Goal: Browse casually

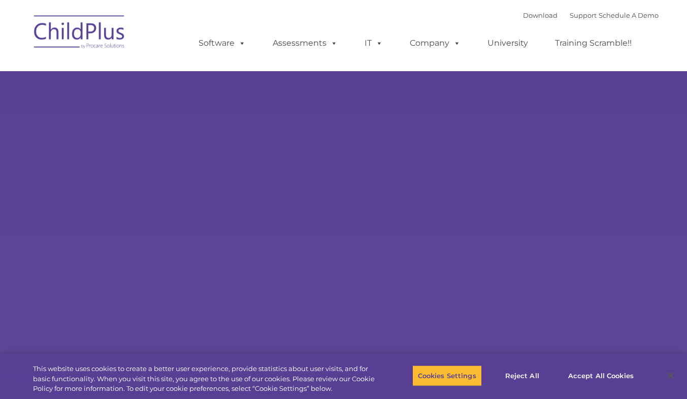
select select "MEDIUM"
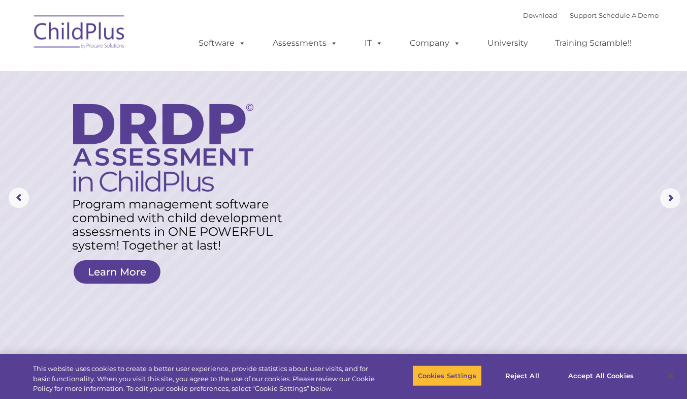
click at [72, 34] on img at bounding box center [80, 33] width 102 height 51
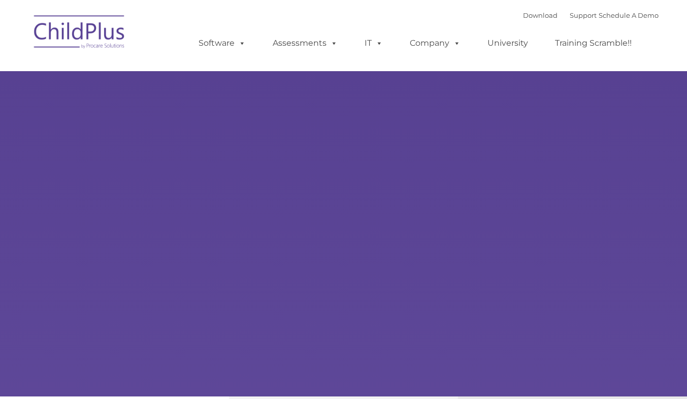
type input ""
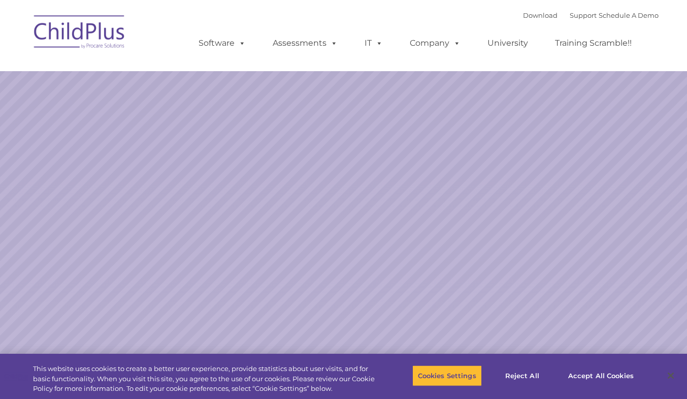
select select "MEDIUM"
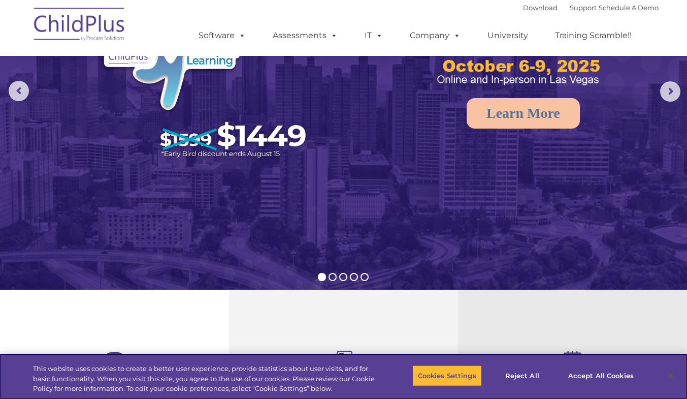
scroll to position [108, 0]
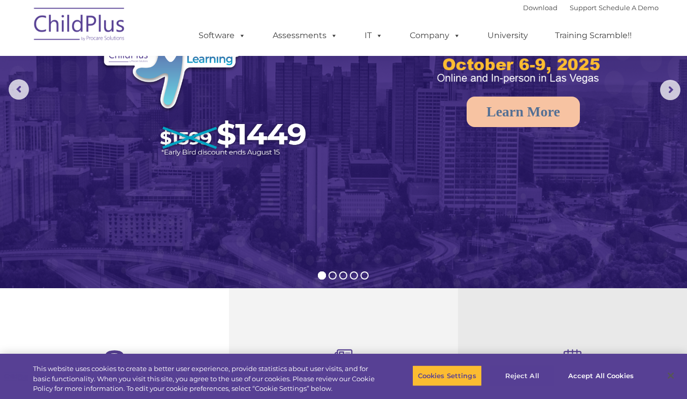
click at [521, 379] on button "Reject All" at bounding box center [522, 375] width 63 height 21
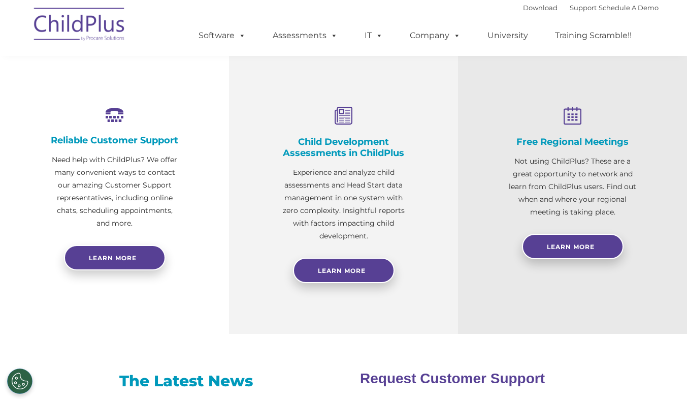
scroll to position [0, 0]
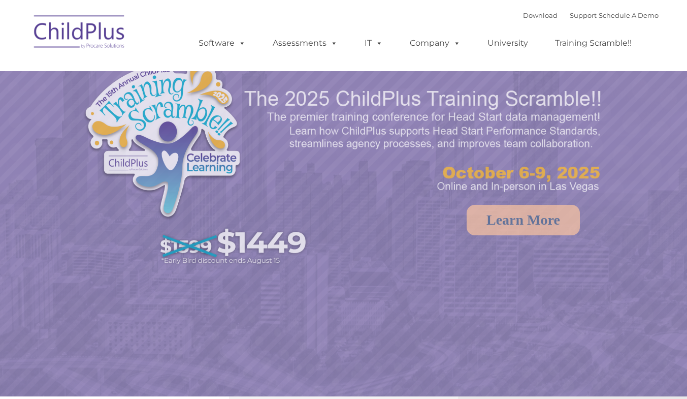
select select "MEDIUM"
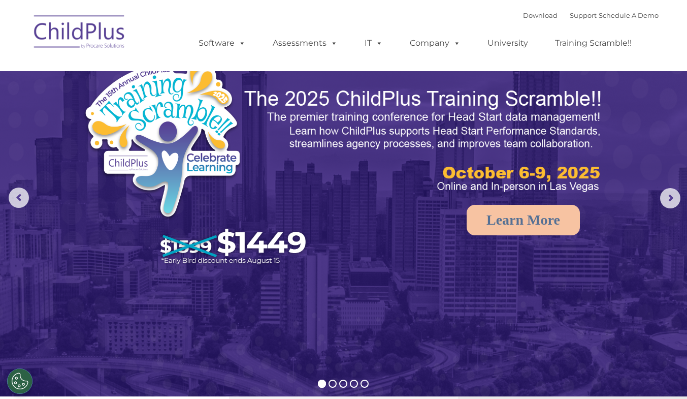
click at [673, 201] on rs-arrow at bounding box center [670, 198] width 20 height 20
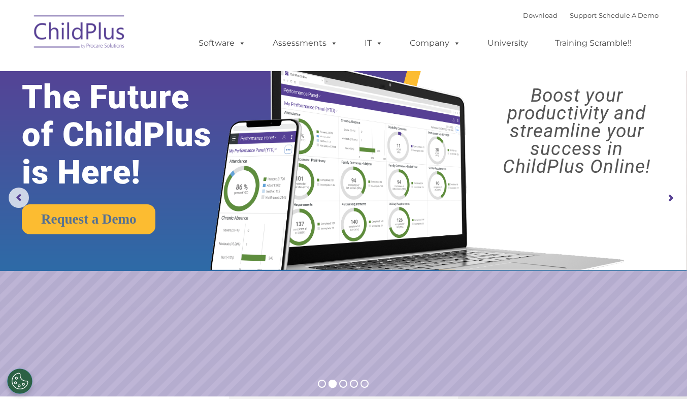
click at [671, 203] on rs-arrow at bounding box center [670, 198] width 20 height 20
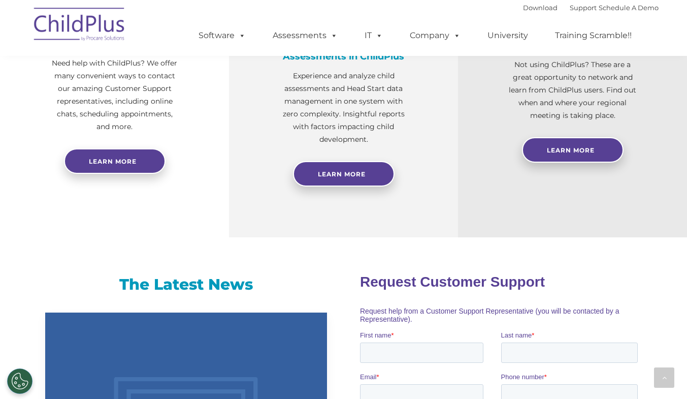
scroll to position [436, 0]
